Goal: Use online tool/utility

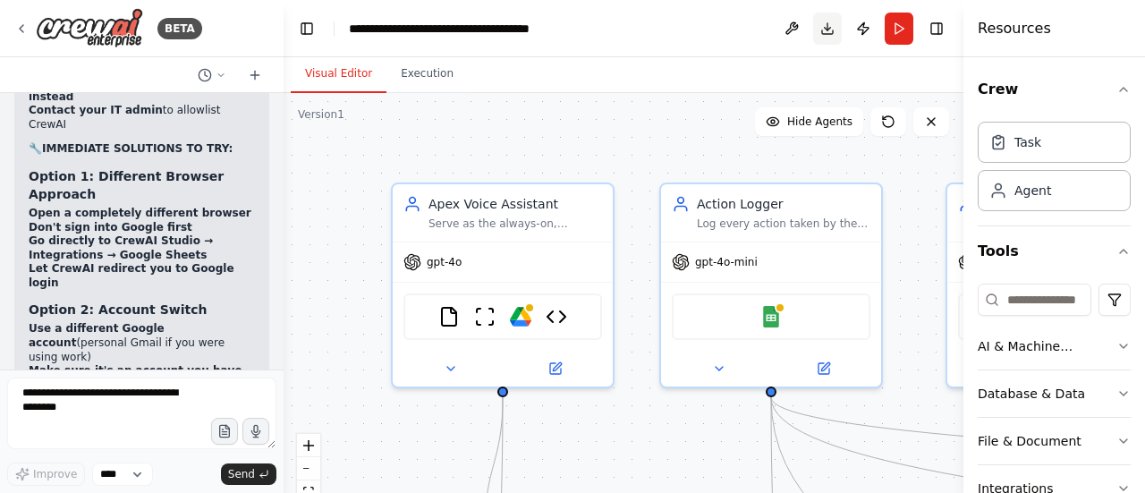
click at [939, 27] on button "Toggle Right Sidebar" at bounding box center [936, 28] width 25 height 25
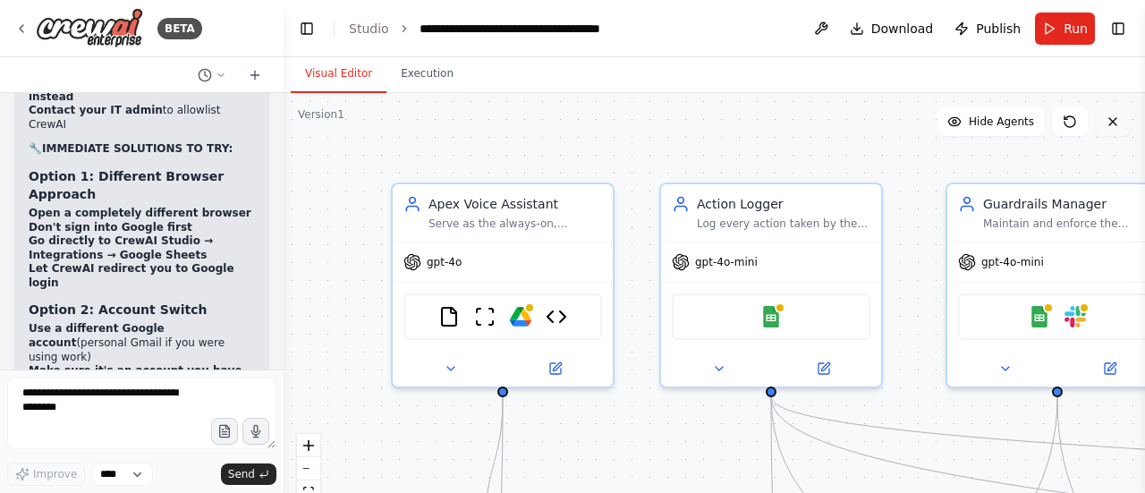
click at [1114, 122] on icon at bounding box center [1113, 122] width 14 height 14
click at [1117, 116] on icon at bounding box center [1113, 122] width 14 height 14
click at [310, 27] on button "Toggle Left Sidebar" at bounding box center [306, 28] width 25 height 25
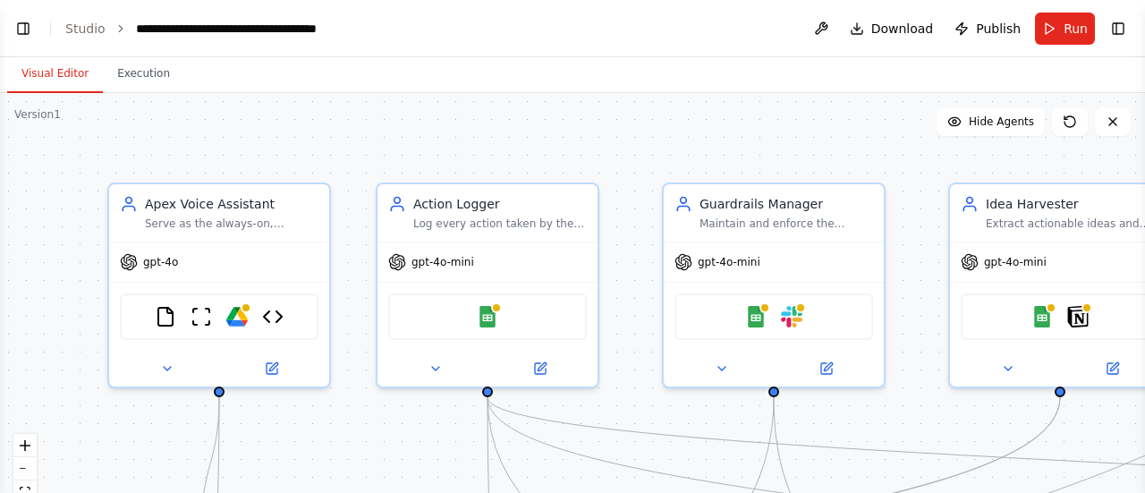
click at [115, 29] on icon "breadcrumb" at bounding box center [121, 28] width 13 height 13
click at [91, 28] on link "Studio" at bounding box center [85, 28] width 40 height 14
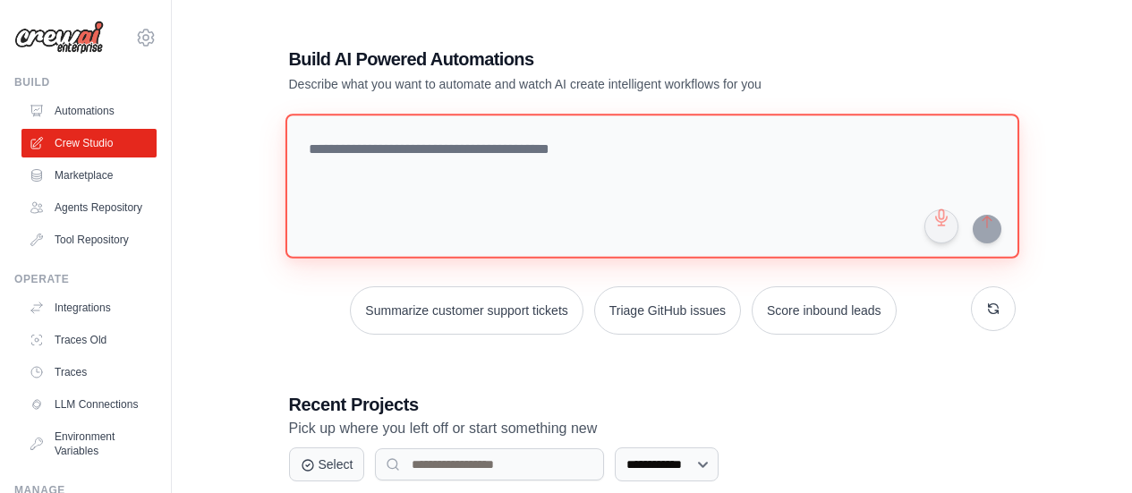
click at [487, 194] on textarea at bounding box center [652, 186] width 734 height 145
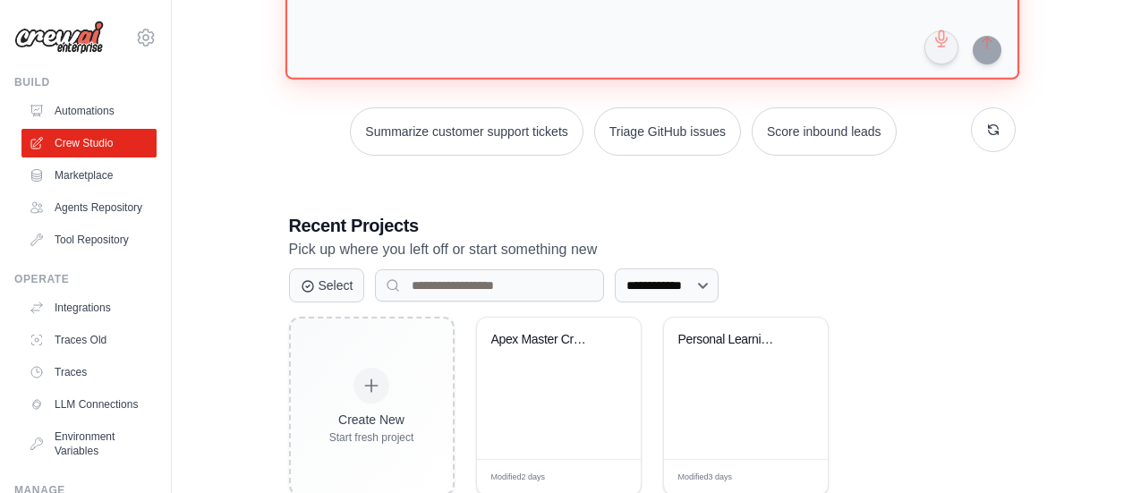
scroll to position [227, 0]
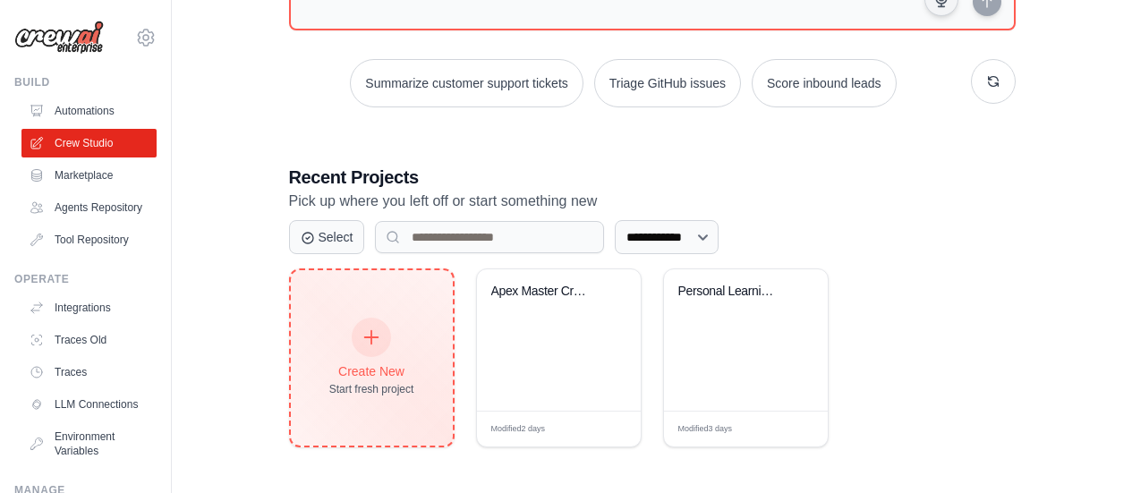
click at [371, 331] on icon at bounding box center [371, 337] width 13 height 13
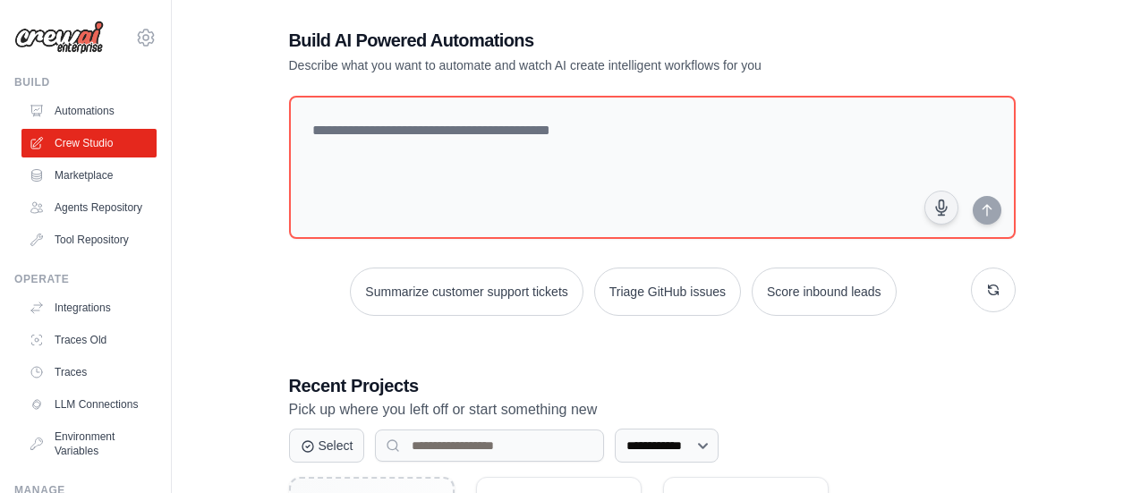
scroll to position [0, 0]
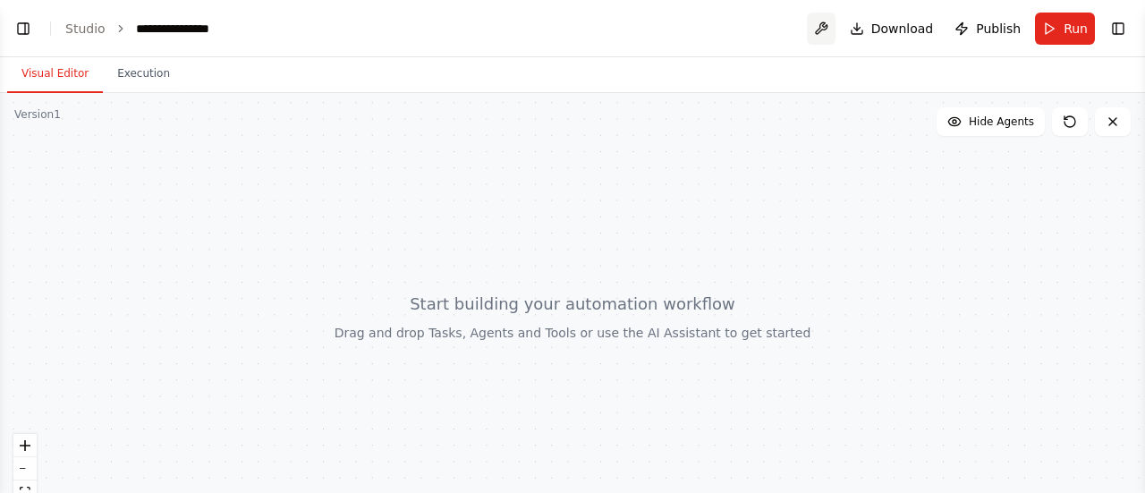
click at [826, 28] on button at bounding box center [821, 29] width 29 height 32
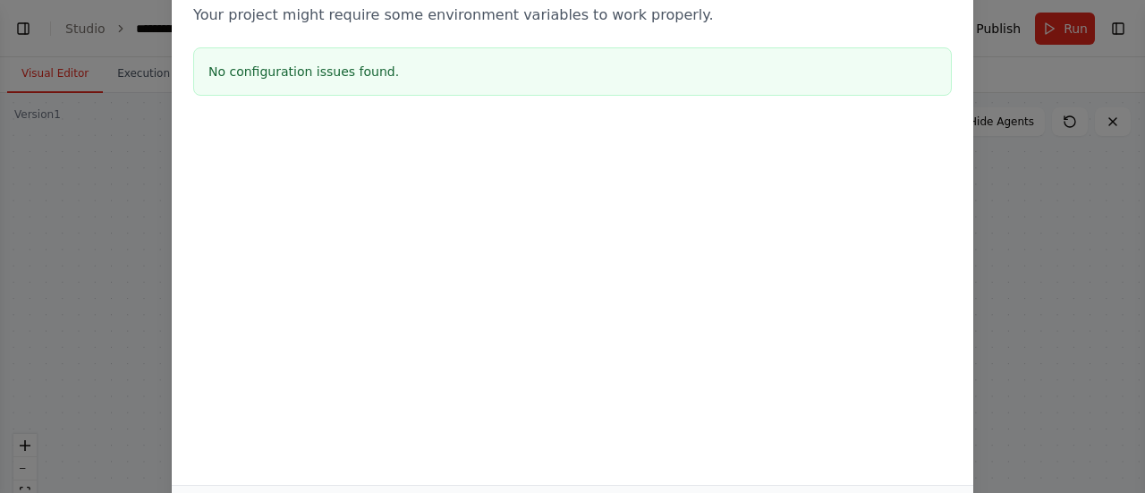
click at [1039, 278] on div "Environment configuration Your project might require some environment variables…" at bounding box center [572, 246] width 1145 height 493
